Goal: Transaction & Acquisition: Purchase product/service

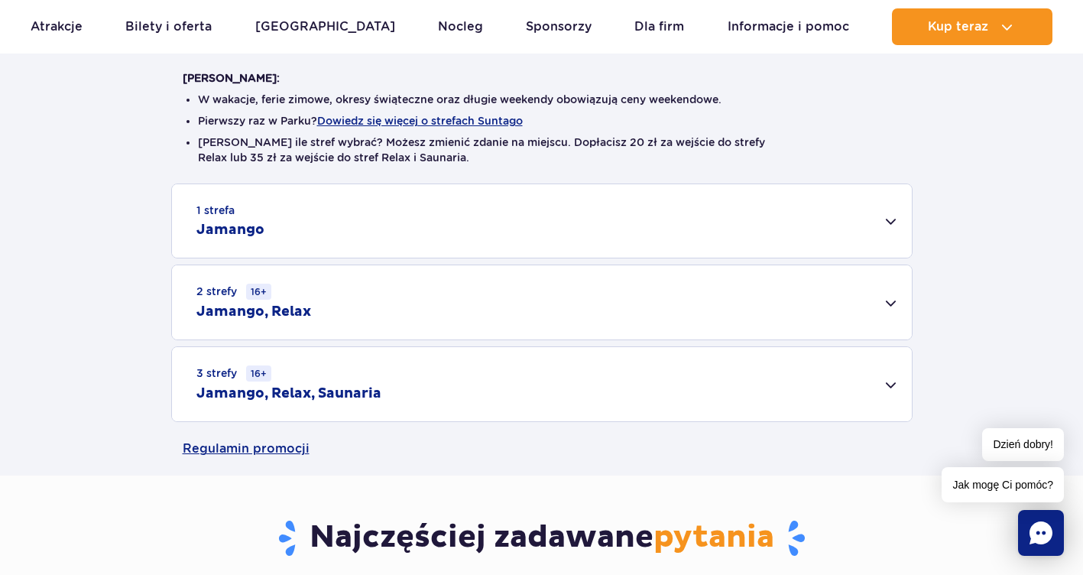
scroll to position [459, 0]
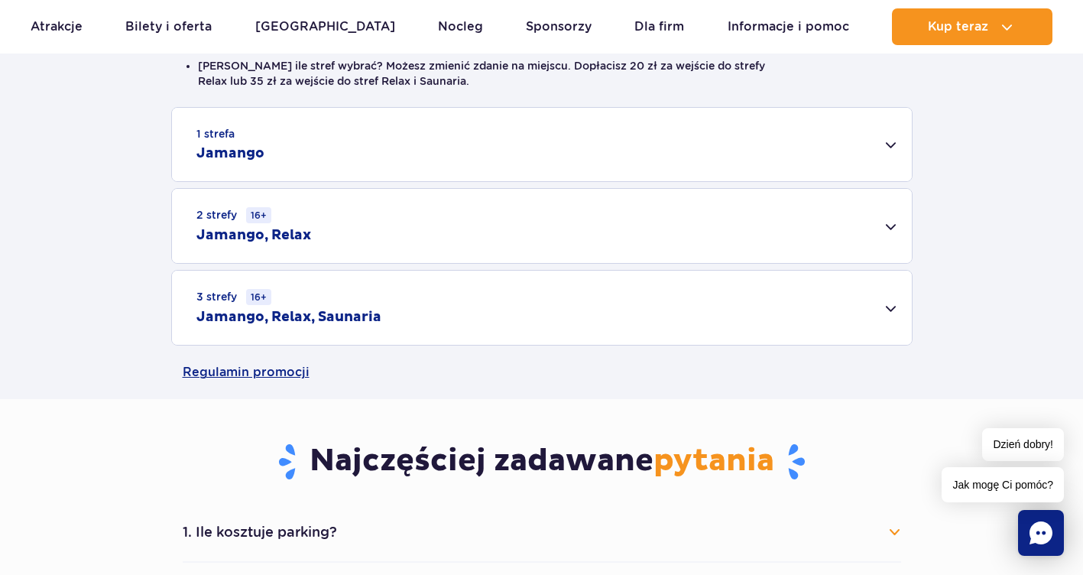
click at [486, 320] on div "3 strefy 16+ Jamango, Relax, Saunaria" at bounding box center [542, 308] width 740 height 74
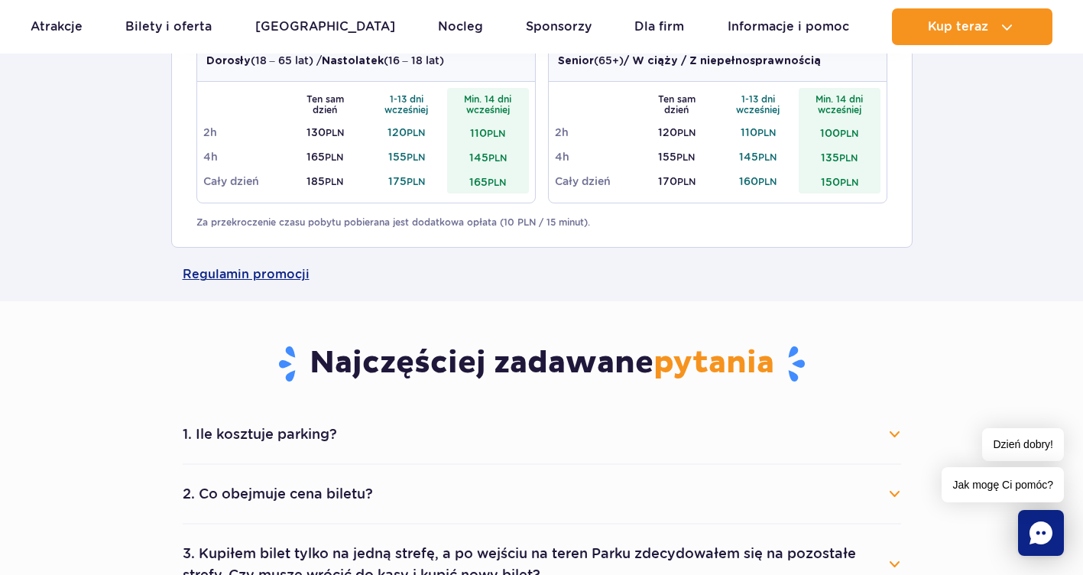
scroll to position [917, 0]
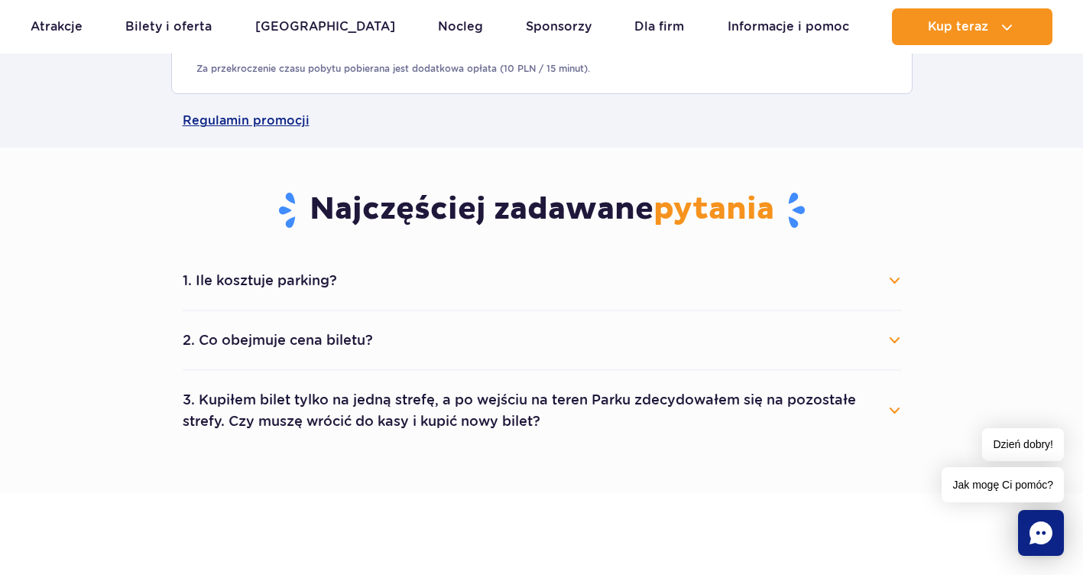
click at [433, 274] on button "1. Ile kosztuje parking?" at bounding box center [542, 281] width 719 height 34
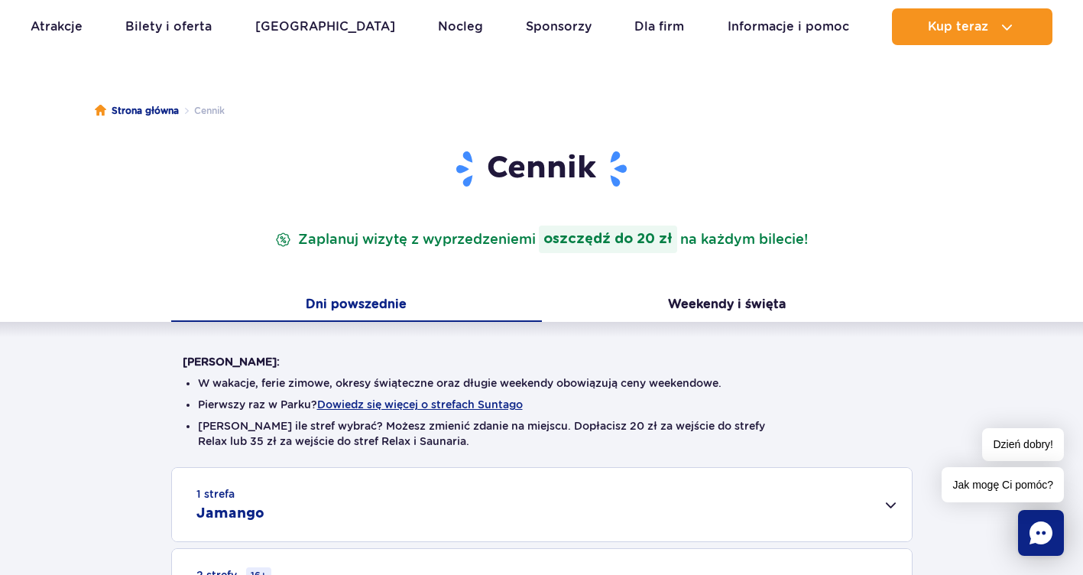
scroll to position [0, 0]
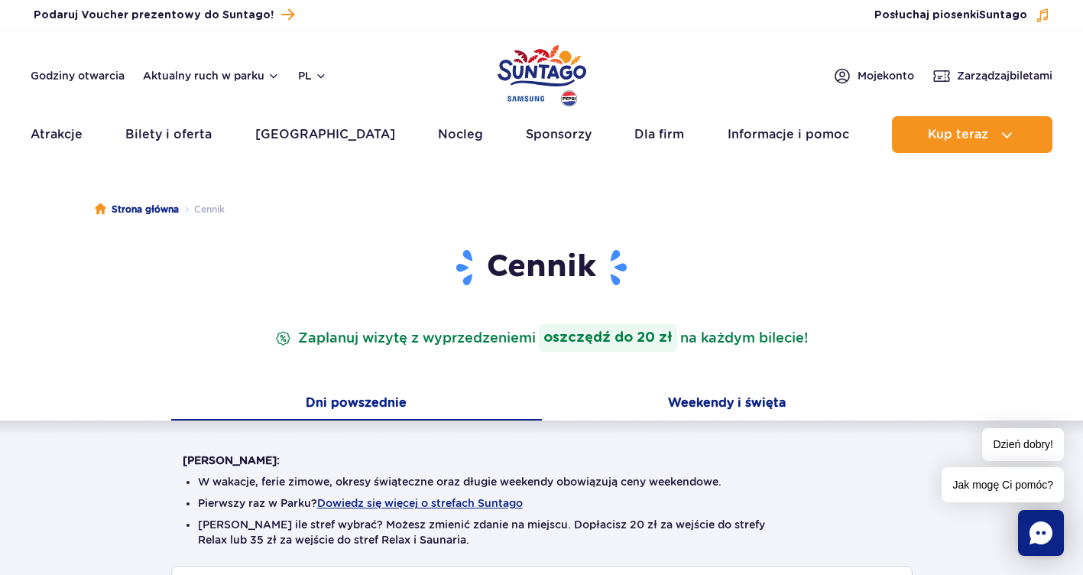
click at [590, 390] on button "Weekendy i święta" at bounding box center [727, 404] width 371 height 32
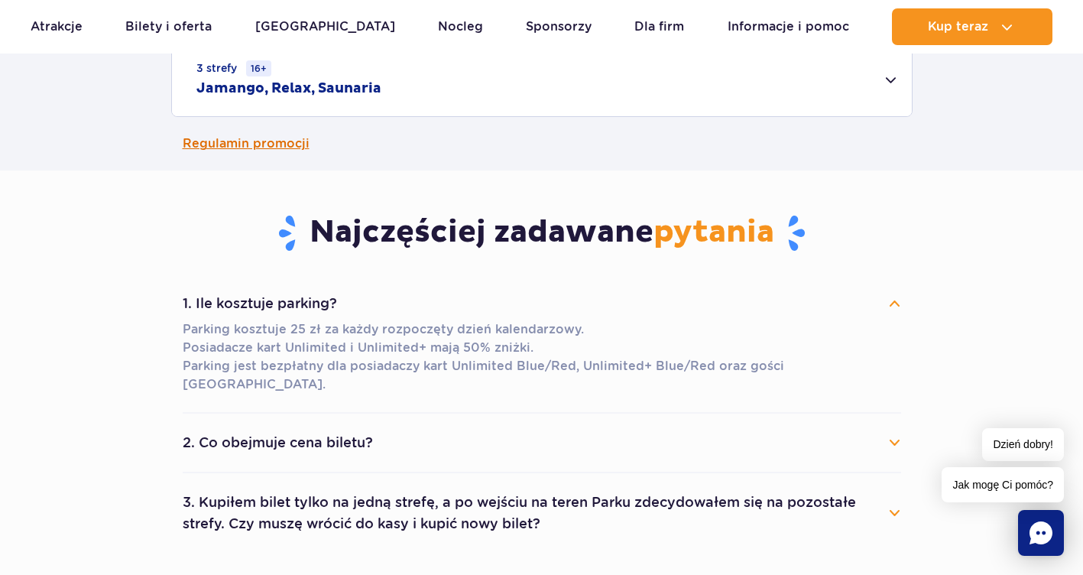
scroll to position [688, 0]
click at [261, 88] on h2 "Jamango, Relax, Saunaria" at bounding box center [288, 88] width 185 height 18
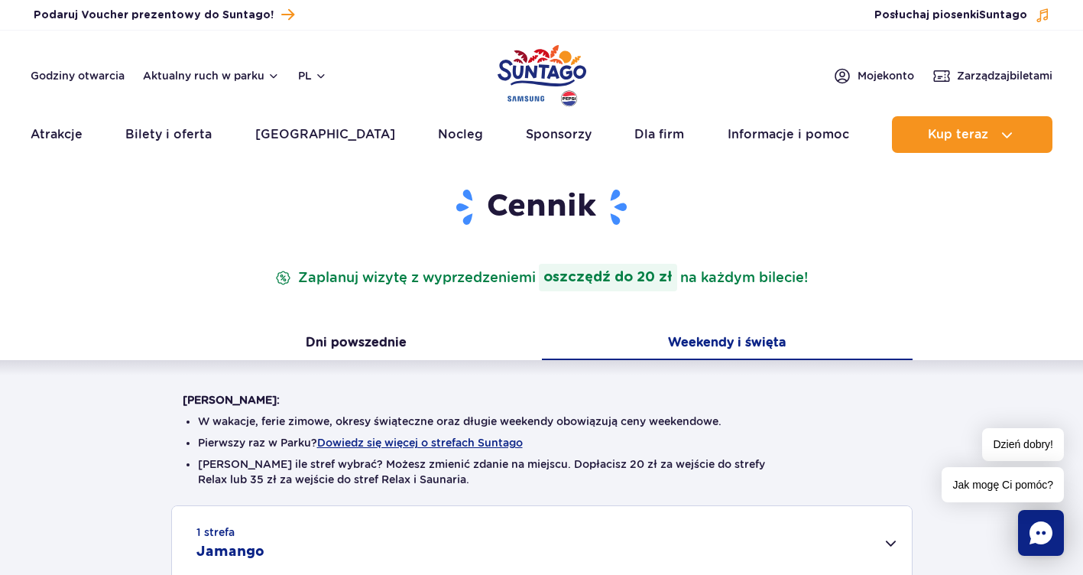
scroll to position [0, 0]
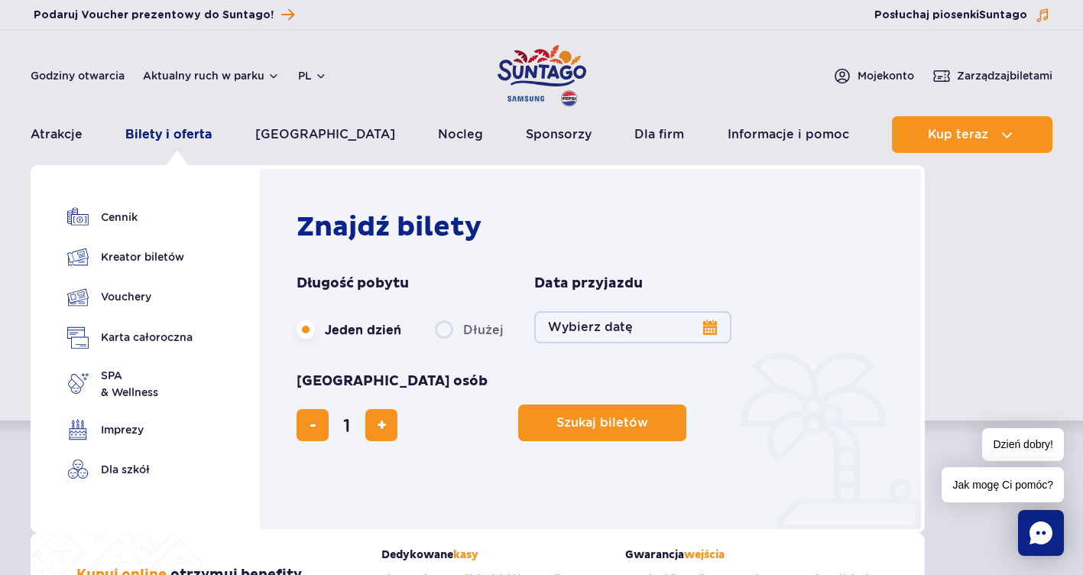
click at [169, 138] on link "Bilety i oferta" at bounding box center [168, 134] width 86 height 37
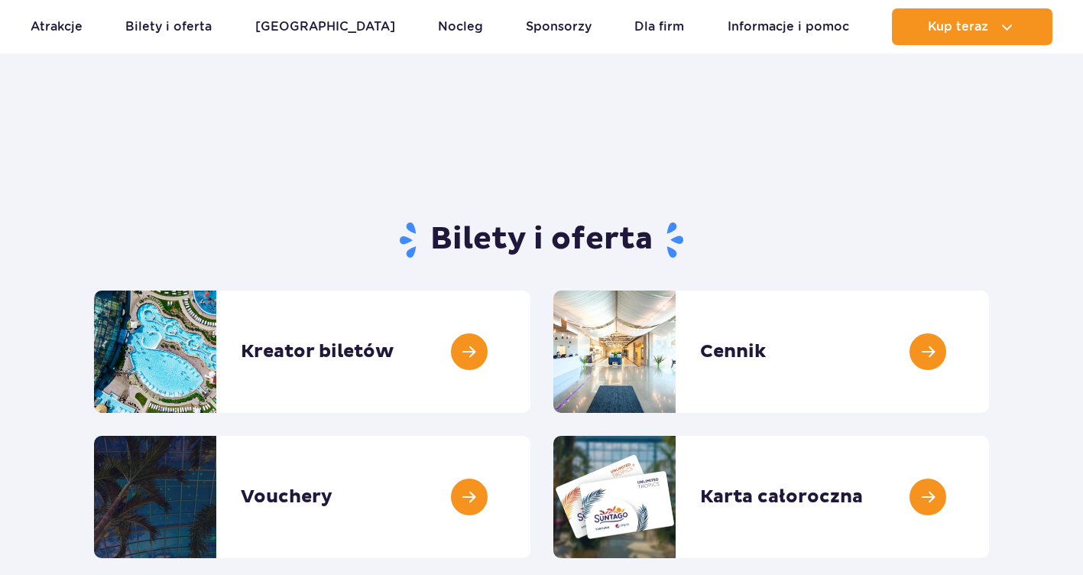
scroll to position [76, 0]
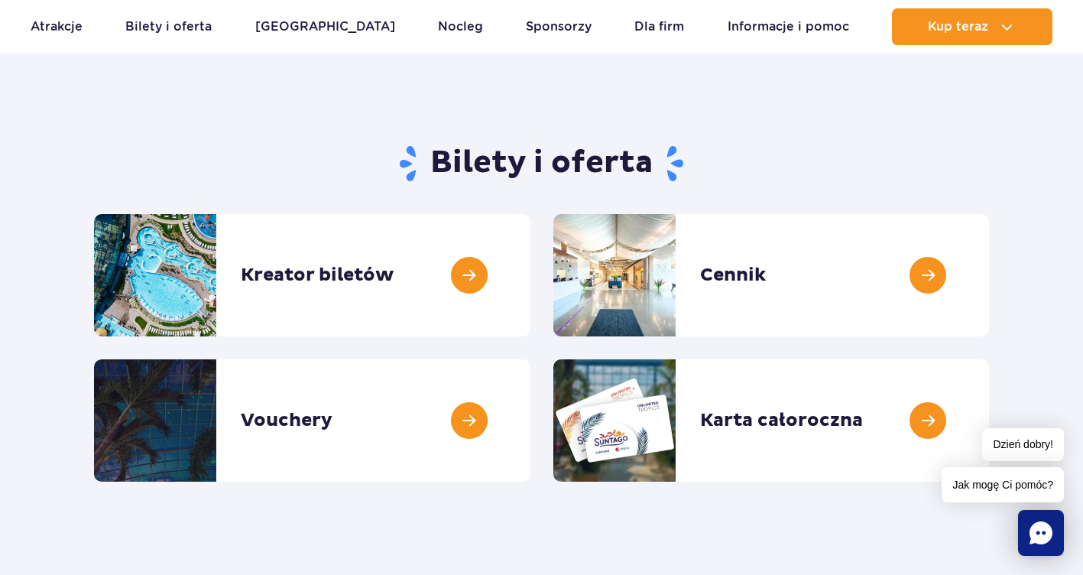
click at [531, 275] on link at bounding box center [531, 275] width 0 height 122
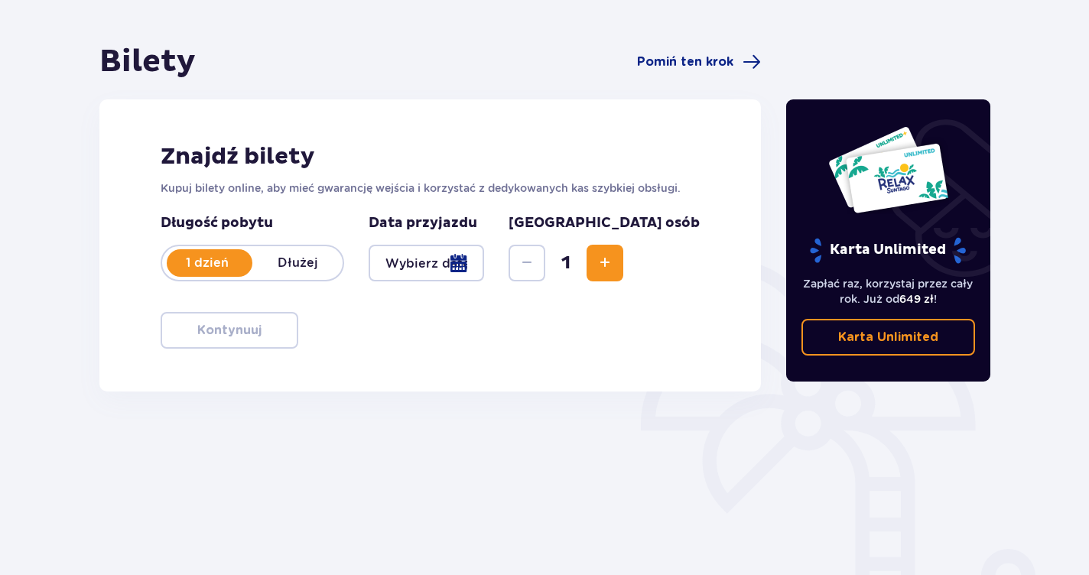
scroll to position [153, 0]
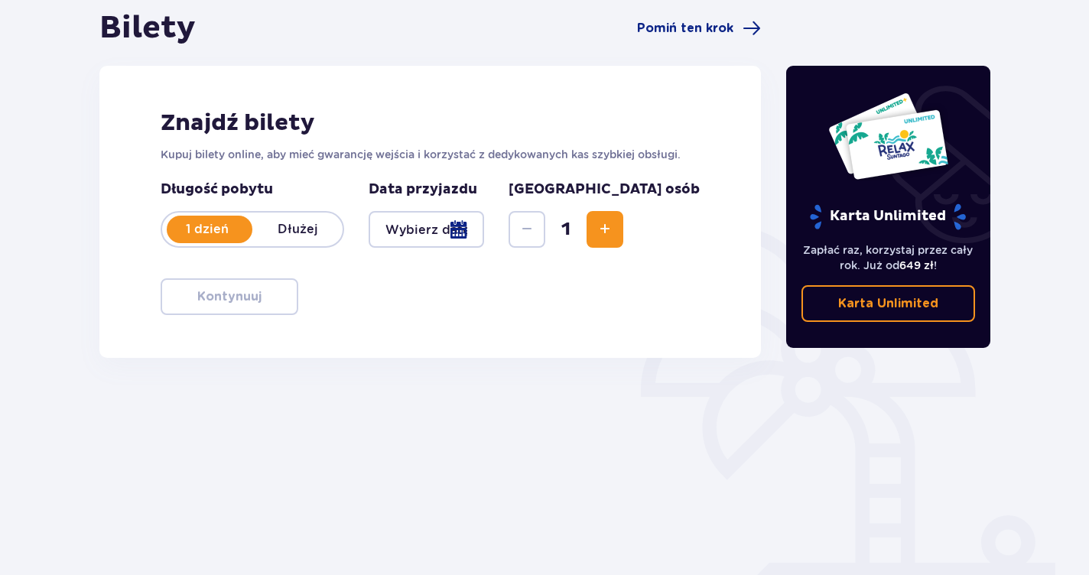
click at [484, 226] on div at bounding box center [426, 229] width 115 height 37
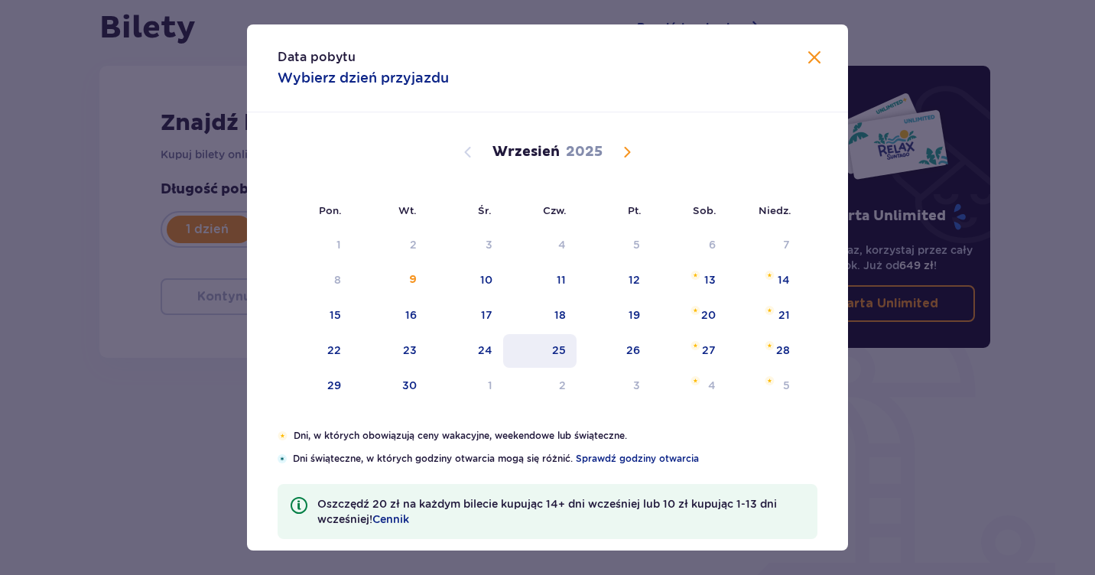
click at [568, 350] on div "25" at bounding box center [540, 351] width 74 height 34
type input "[DATE]"
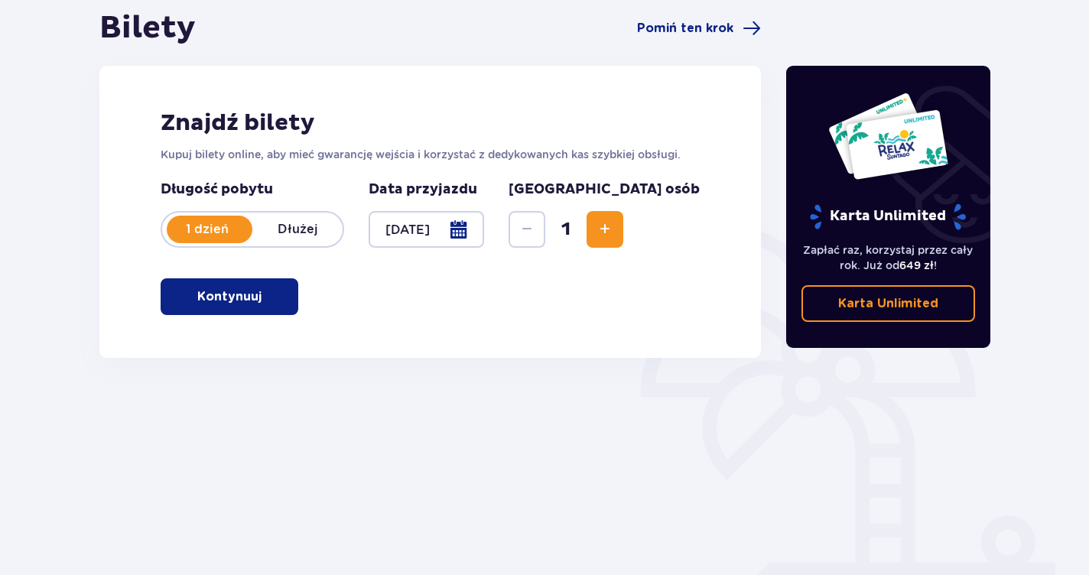
click at [614, 223] on span "Increase" at bounding box center [605, 229] width 18 height 18
click at [221, 291] on p "Kontynuuj" at bounding box center [229, 296] width 64 height 17
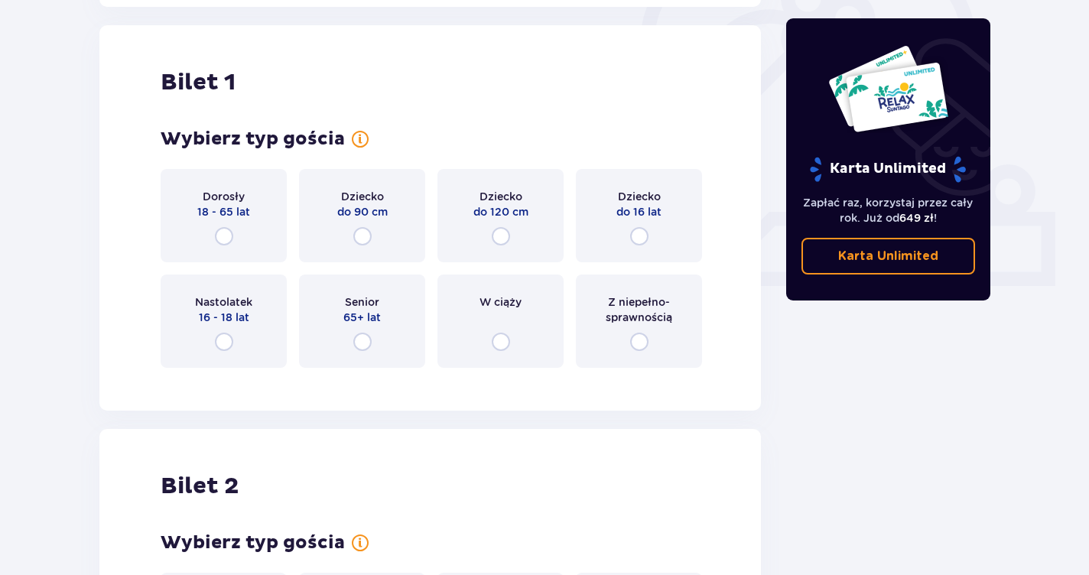
scroll to position [511, 0]
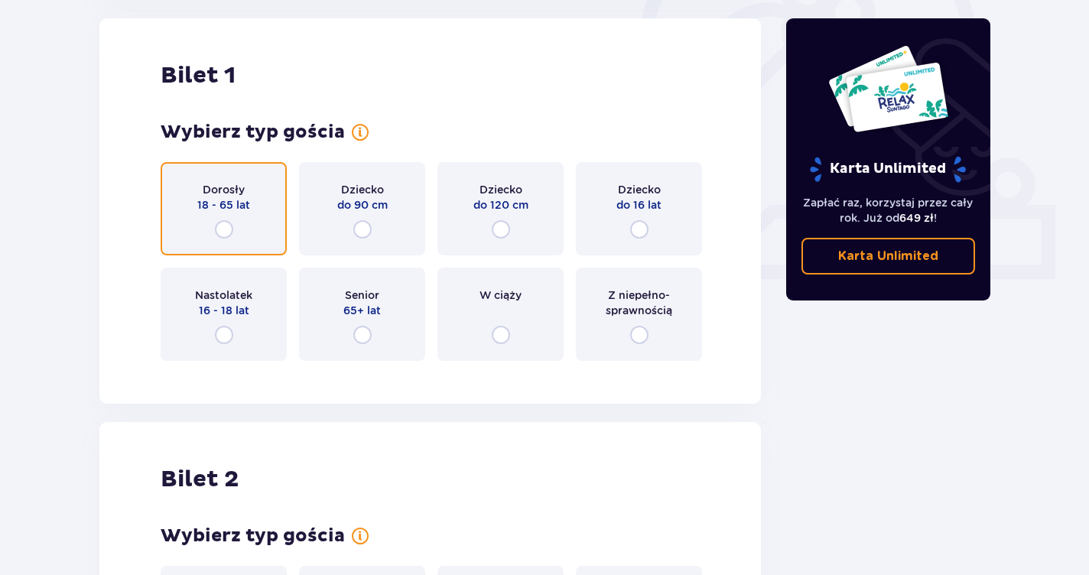
click at [222, 229] on input "radio" at bounding box center [224, 229] width 18 height 18
radio input "true"
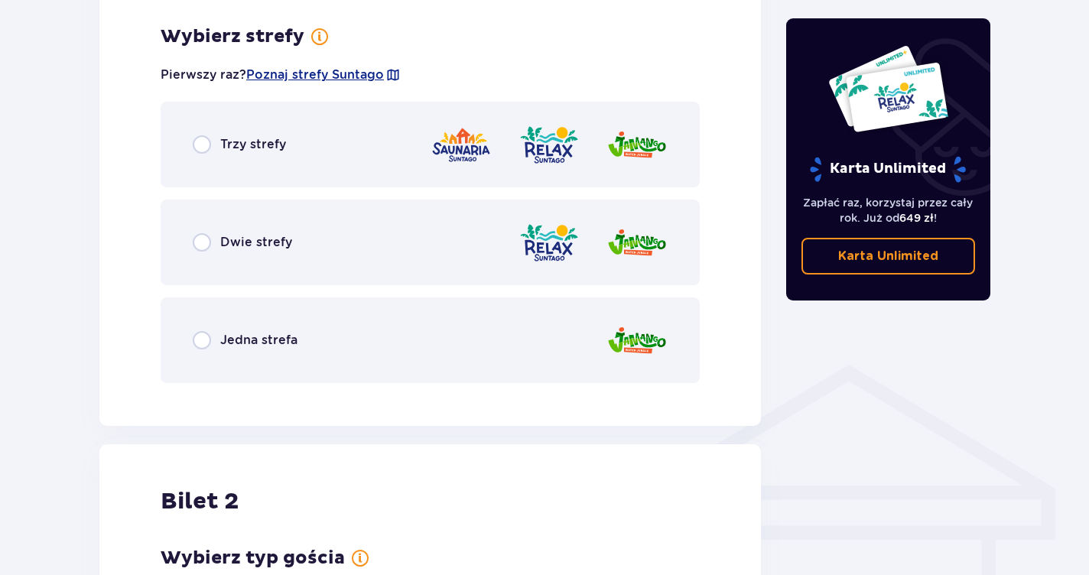
scroll to position [884, 0]
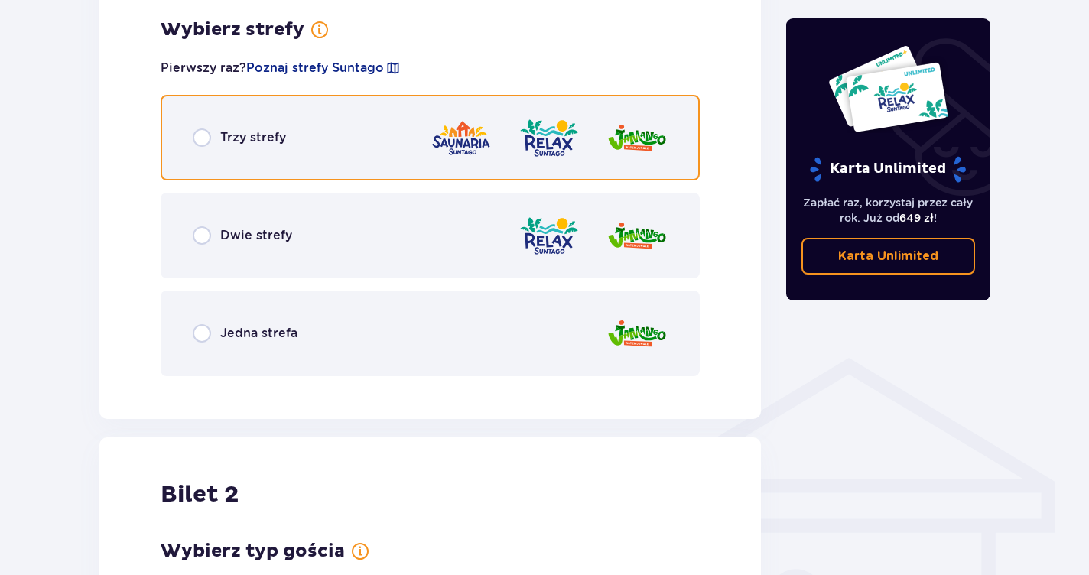
click at [206, 143] on input "radio" at bounding box center [202, 137] width 18 height 18
radio input "true"
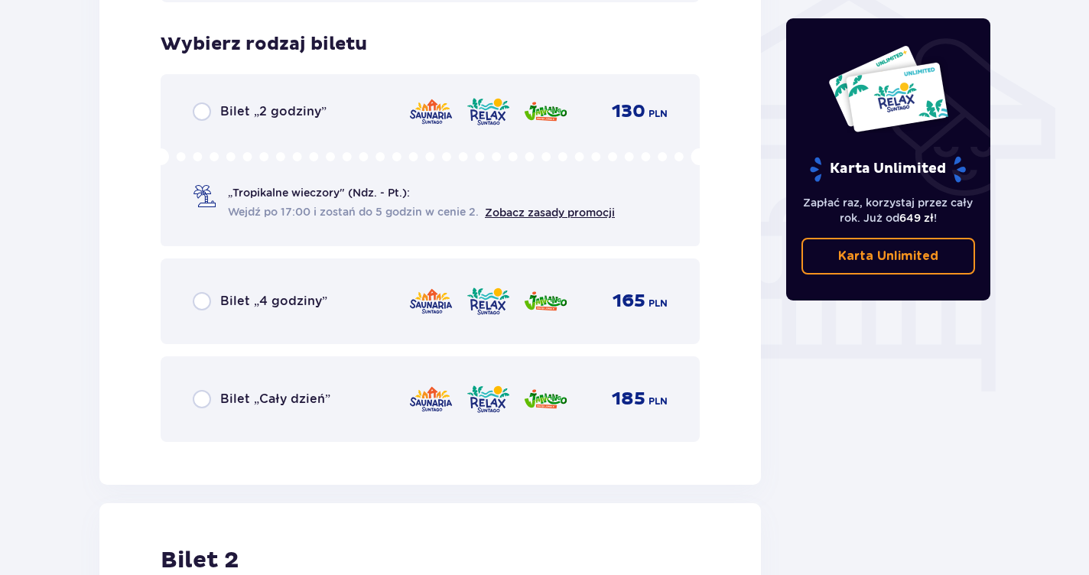
scroll to position [1272, 0]
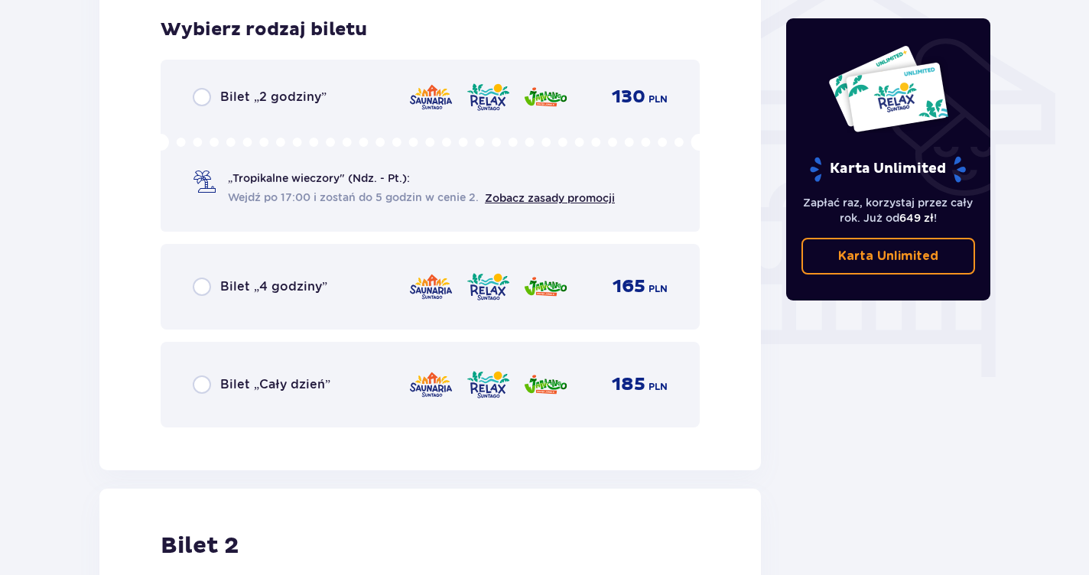
click at [213, 384] on div "Bilet „Cały dzień”" at bounding box center [262, 384] width 138 height 18
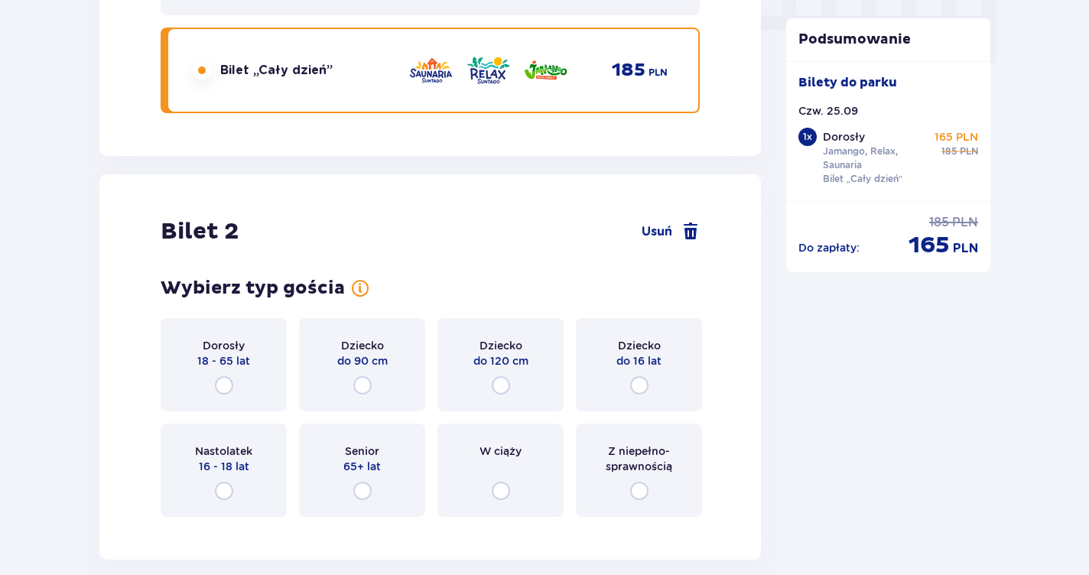
scroll to position [1583, 0]
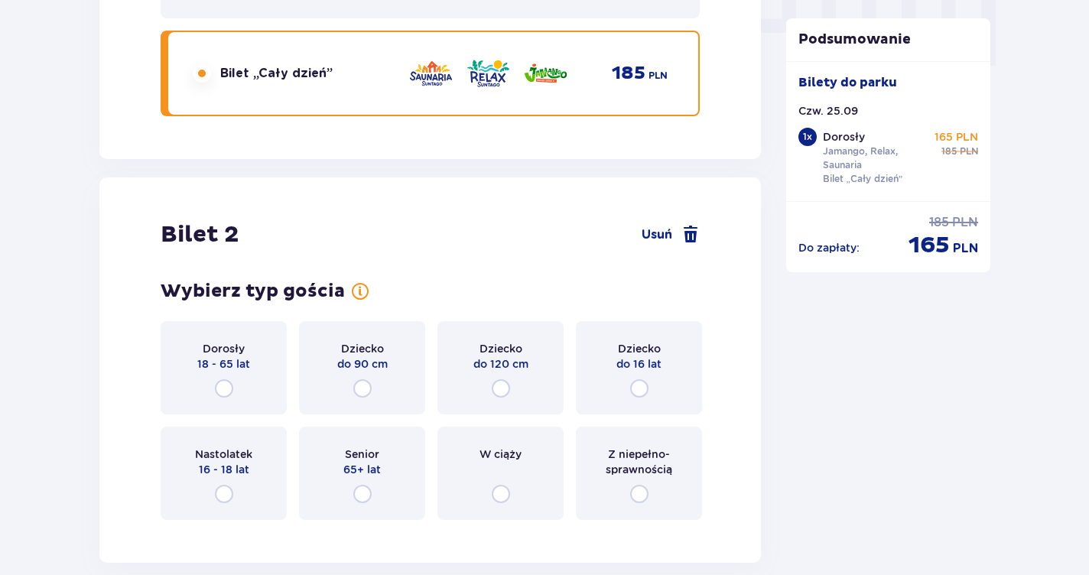
click at [221, 361] on p "18 - 65 lat" at bounding box center [223, 363] width 53 height 15
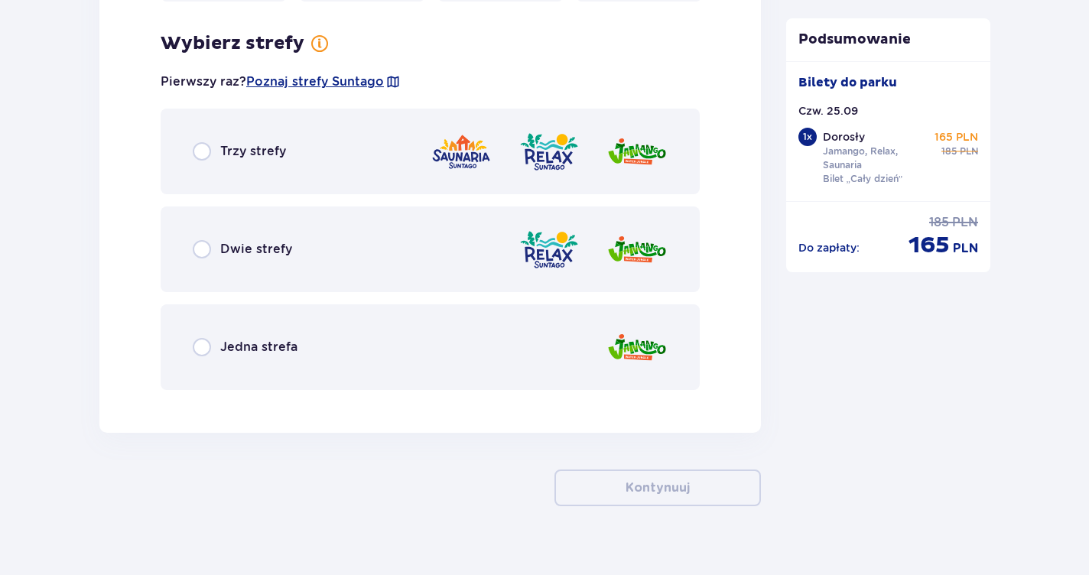
scroll to position [2116, 0]
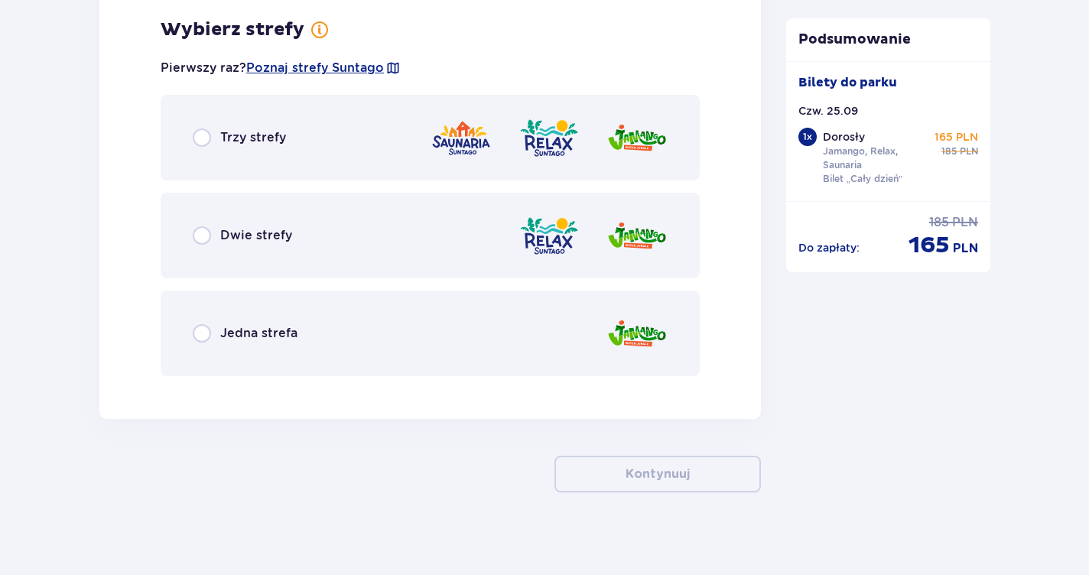
click at [247, 151] on div "Trzy strefy" at bounding box center [430, 138] width 539 height 86
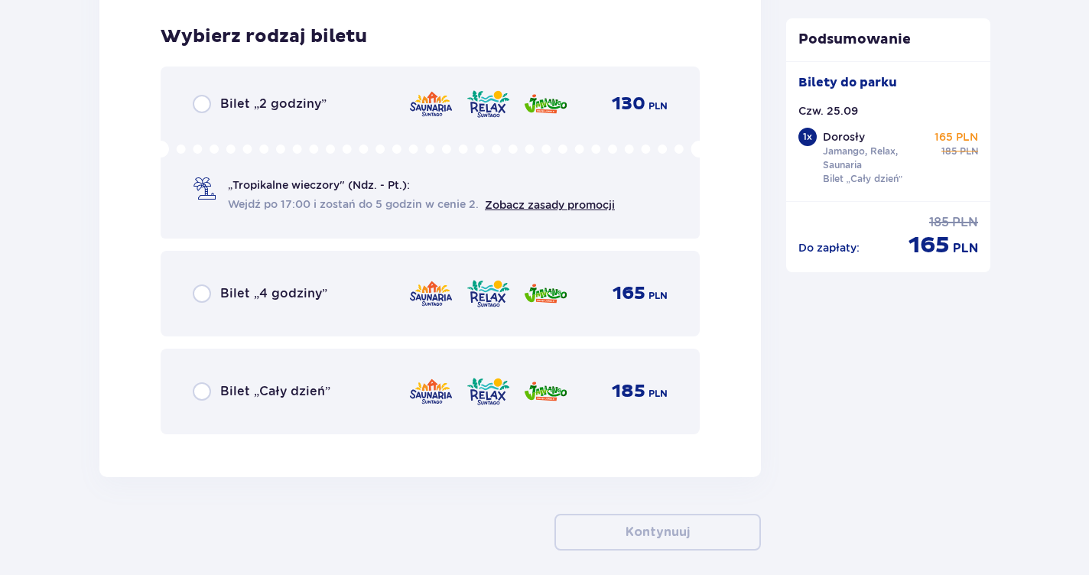
scroll to position [2504, 0]
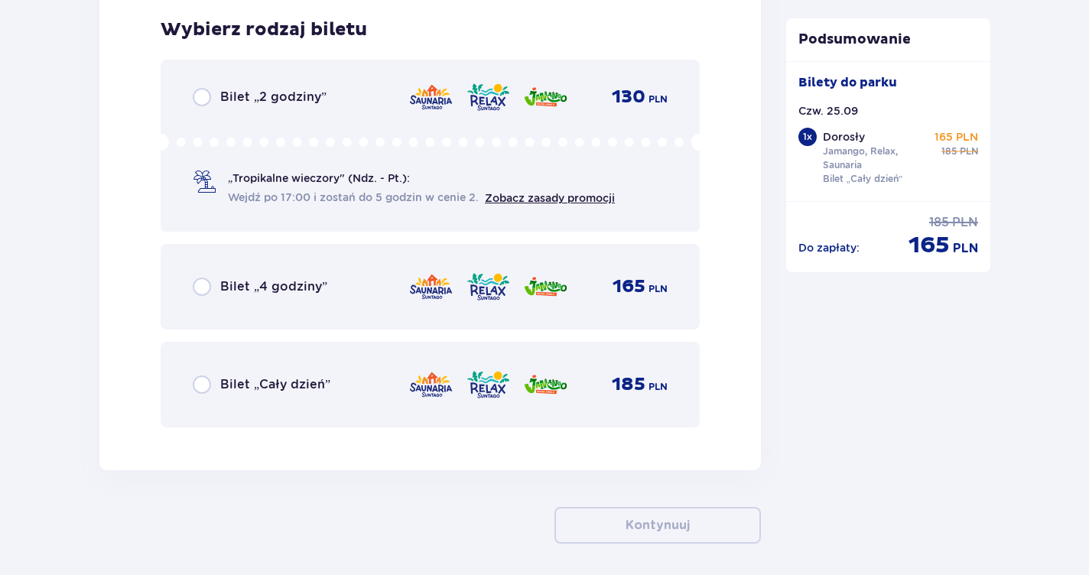
click at [293, 374] on div "Bilet „Cały dzień” 185 PLN" at bounding box center [430, 385] width 475 height 32
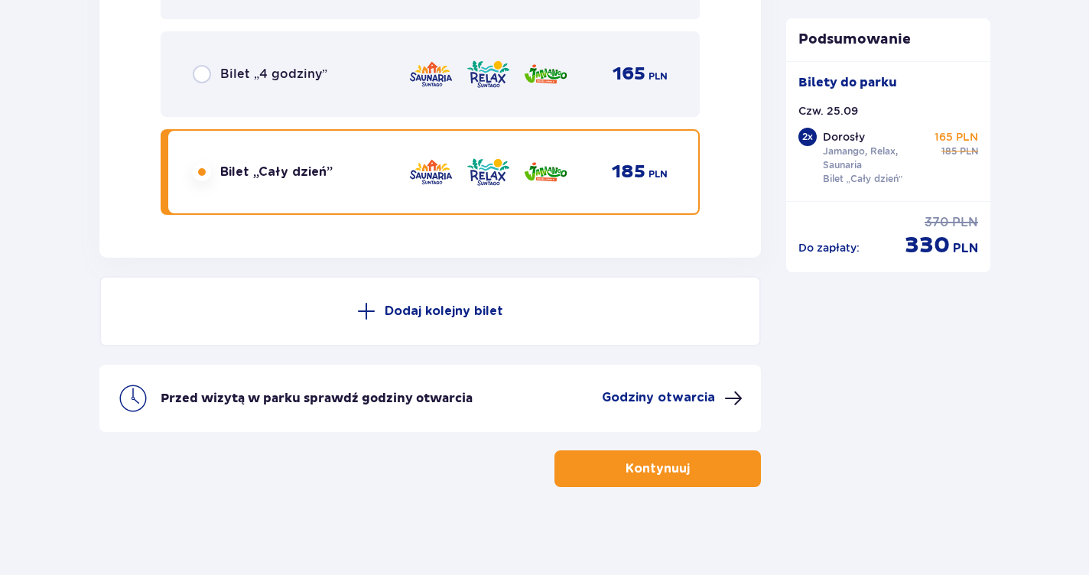
scroll to position [2720, 0]
